Goal: Transaction & Acquisition: Subscribe to service/newsletter

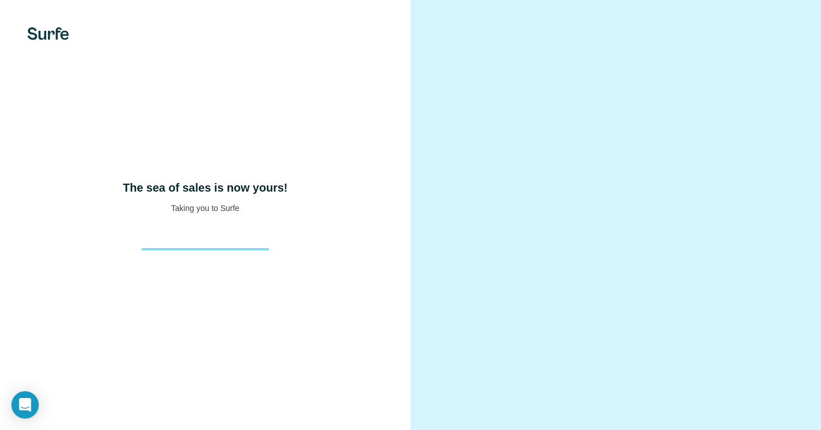
click at [94, 66] on div "The sea of sales is now yours! Taking you to Surfe" at bounding box center [205, 215] width 411 height 430
